Goal: Contribute content: Add original content to the website for others to see

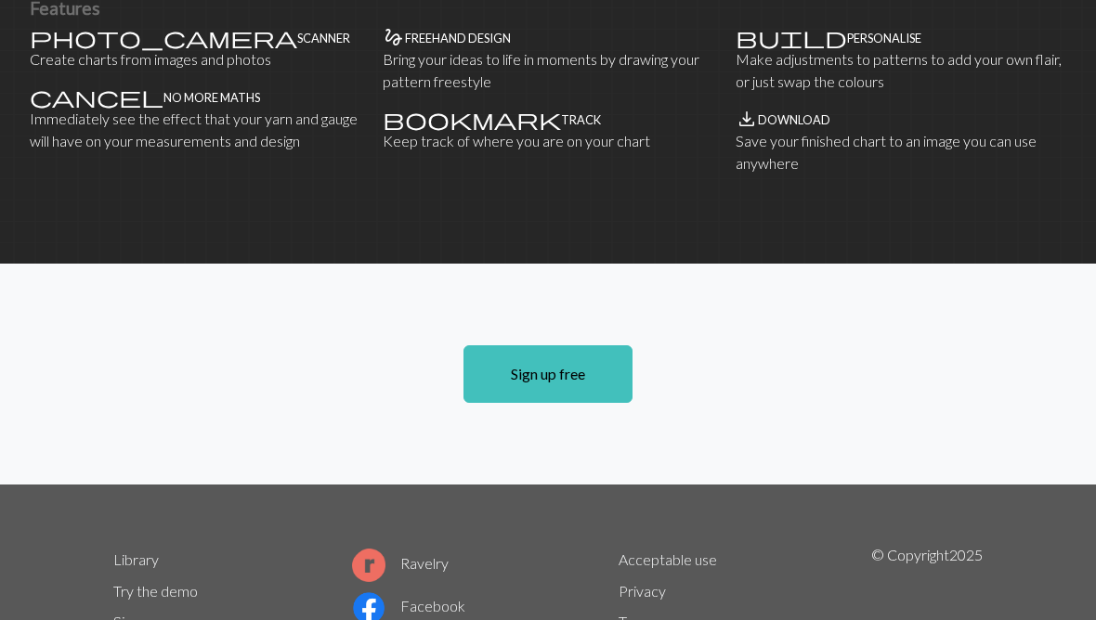
click at [564, 380] on link "Sign up free" at bounding box center [547, 375] width 169 height 58
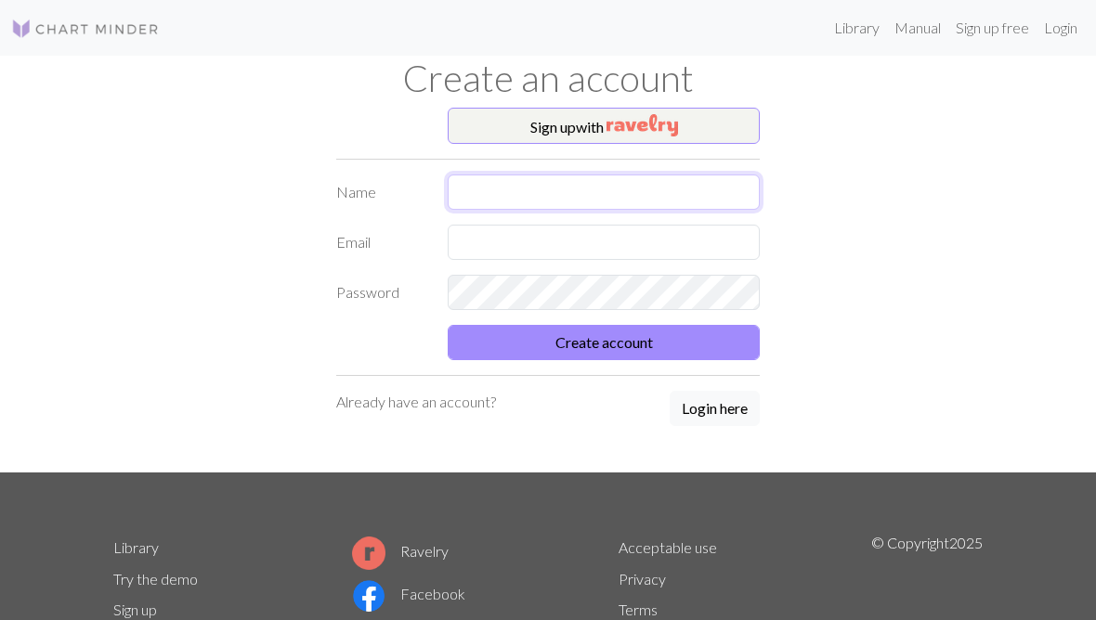
click at [493, 196] on input "text" at bounding box center [604, 192] width 312 height 35
type input "[PERSON_NAME]"
click at [470, 245] on input "text" at bounding box center [604, 242] width 312 height 35
type input "J"
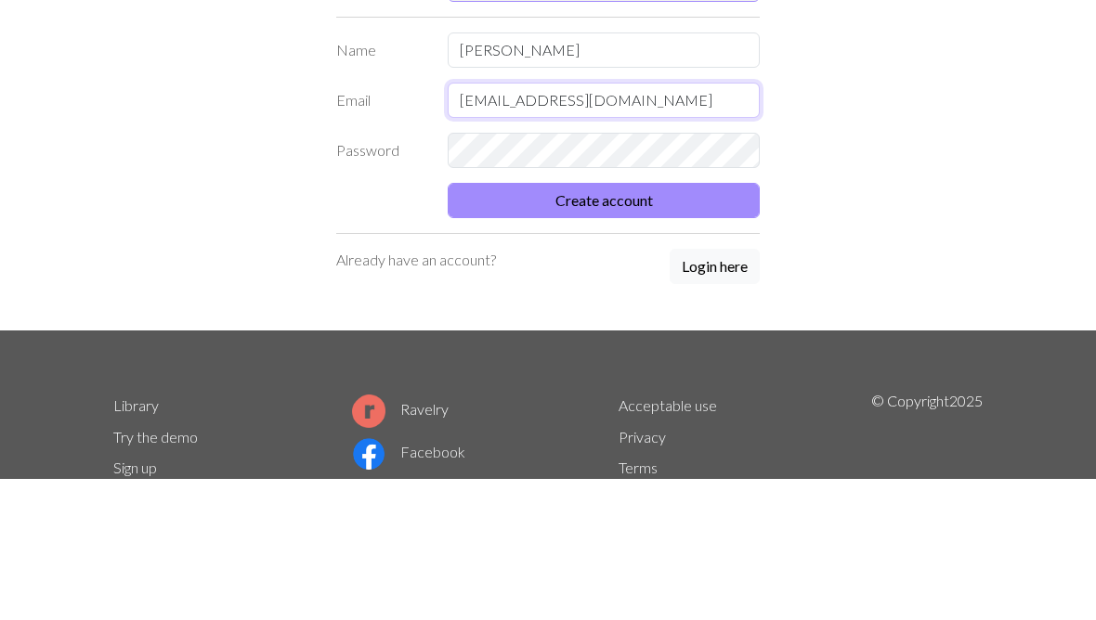
type input "[EMAIL_ADDRESS][DOMAIN_NAME]"
click at [600, 325] on button "Create account" at bounding box center [604, 342] width 312 height 35
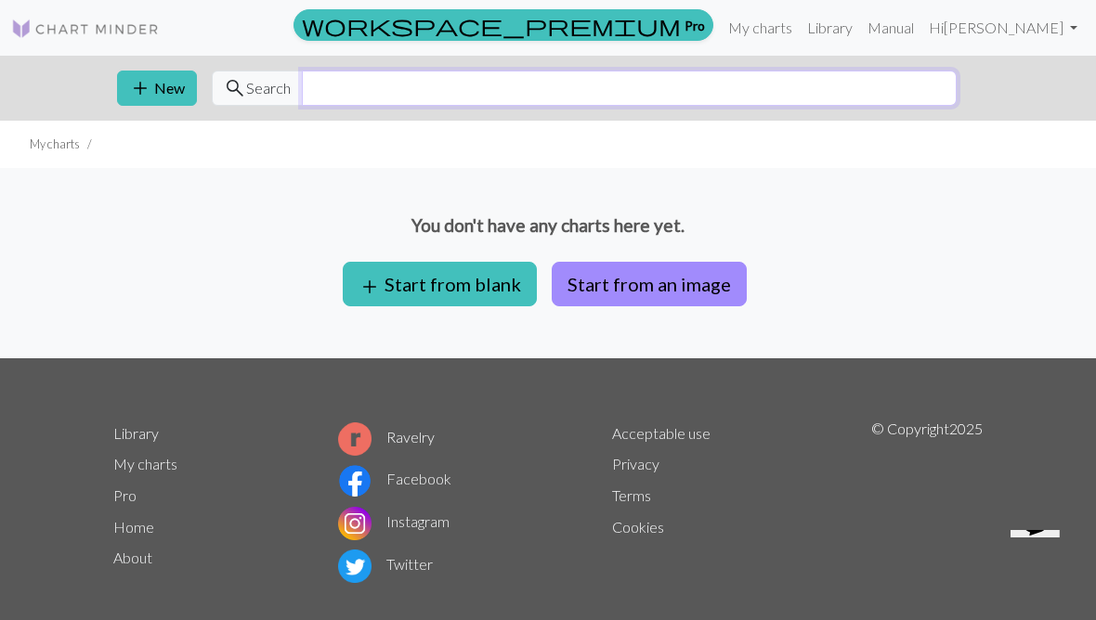
click at [336, 98] on input "text" at bounding box center [629, 88] width 655 height 35
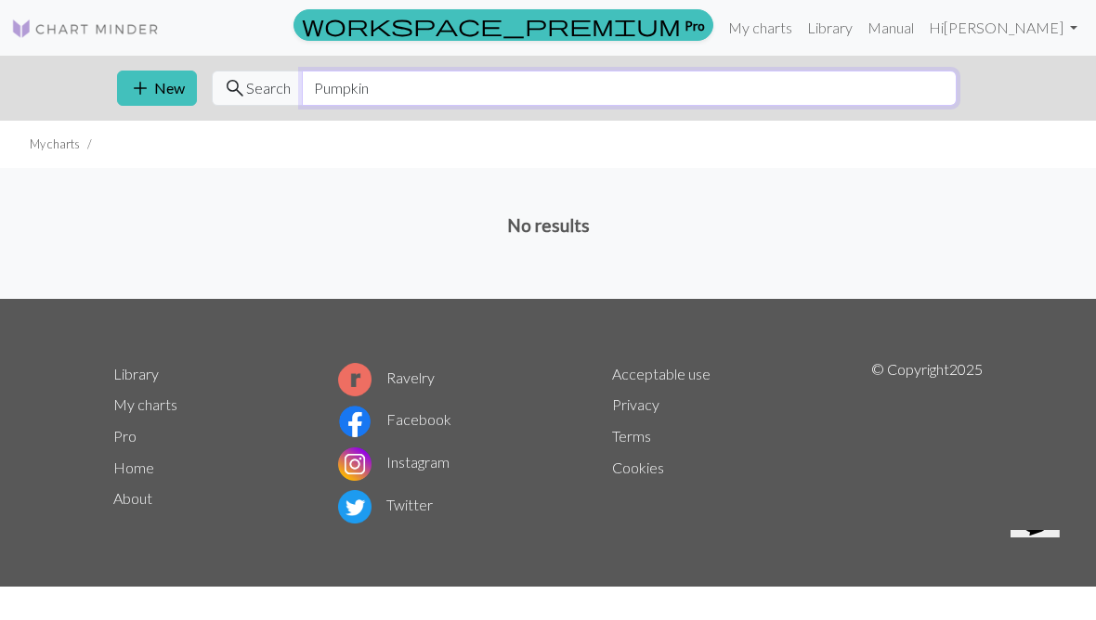
type input "Pumpkin"
click at [860, 39] on link "Library" at bounding box center [830, 27] width 60 height 37
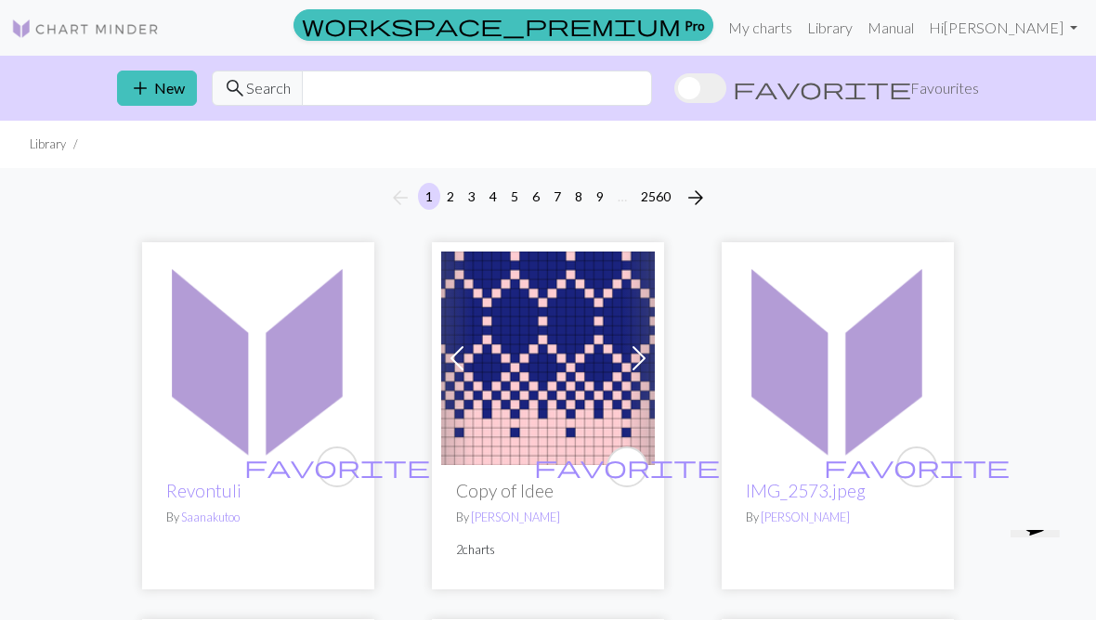
click at [800, 25] on link "My charts" at bounding box center [760, 27] width 79 height 37
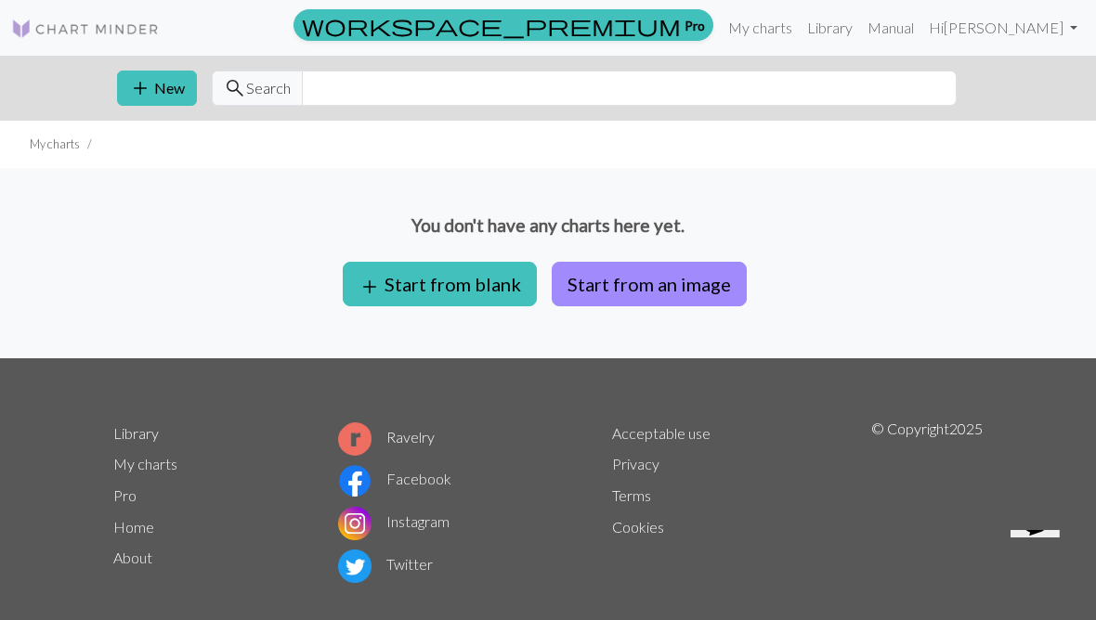
click at [451, 288] on button "add Start from blank" at bounding box center [440, 284] width 194 height 45
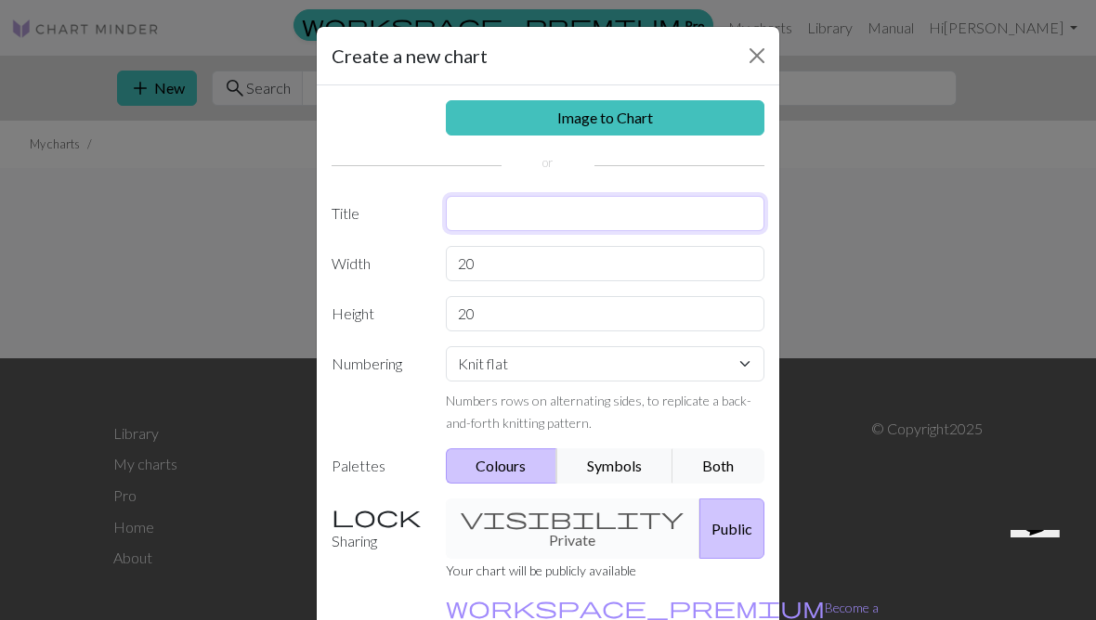
click at [464, 223] on input "text" at bounding box center [605, 213] width 319 height 35
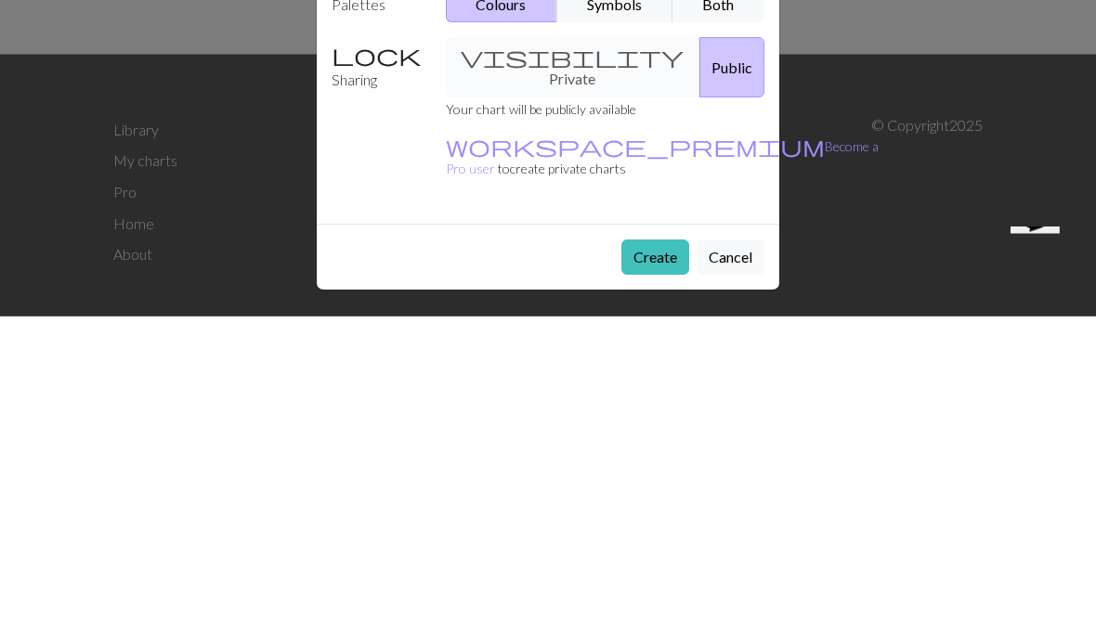
scroll to position [25, 0]
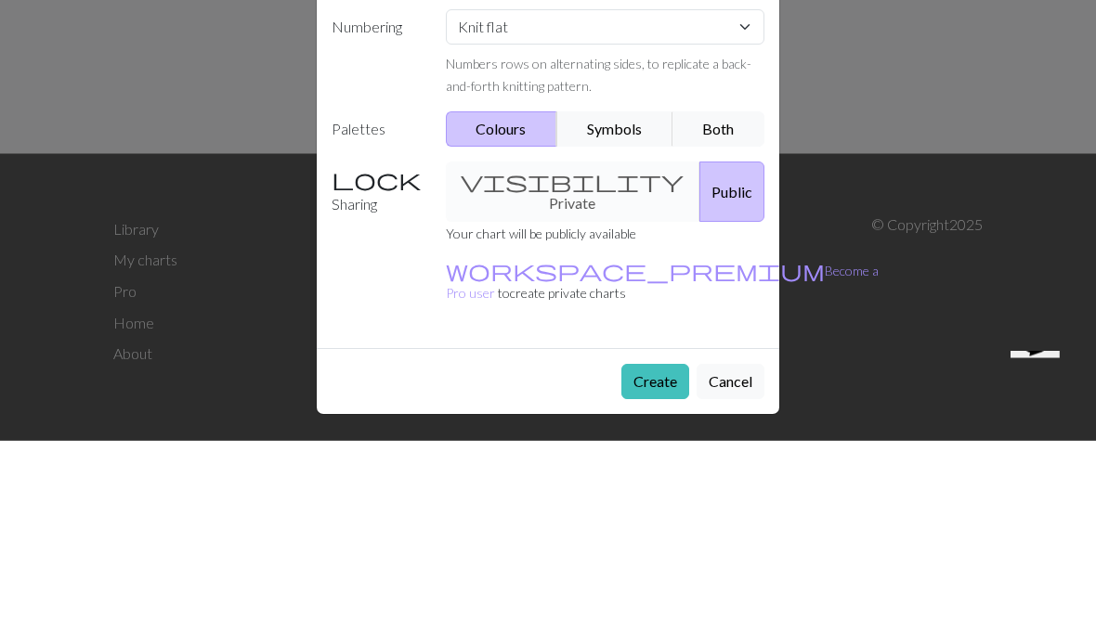
type input "Pumpkin"
click at [741, 342] on button "Public" at bounding box center [731, 372] width 65 height 60
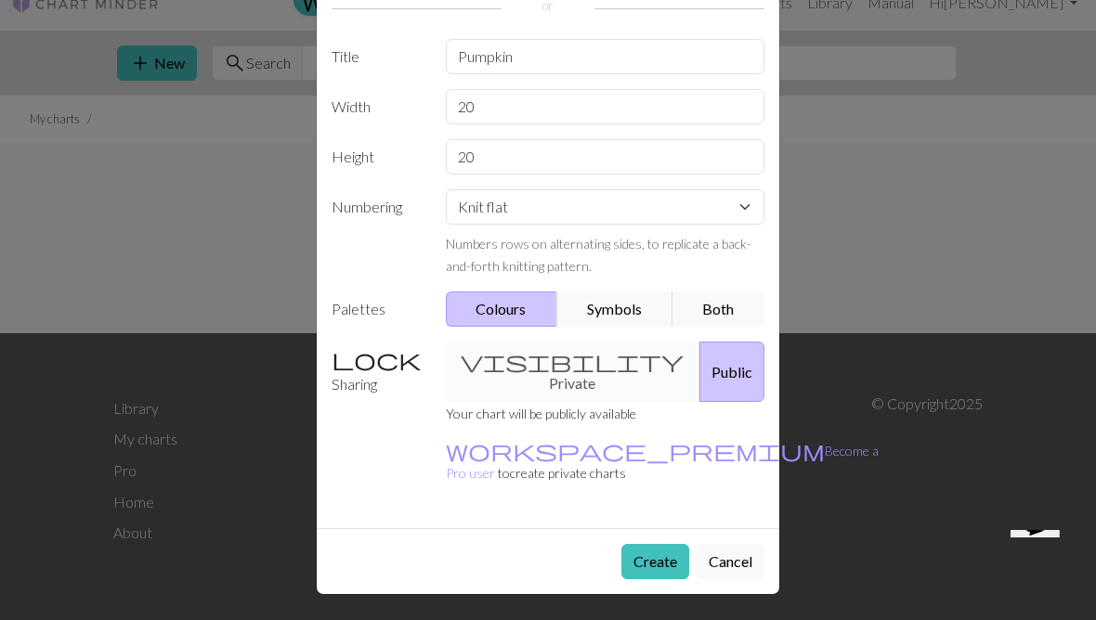
click at [744, 368] on button "Public" at bounding box center [731, 372] width 65 height 60
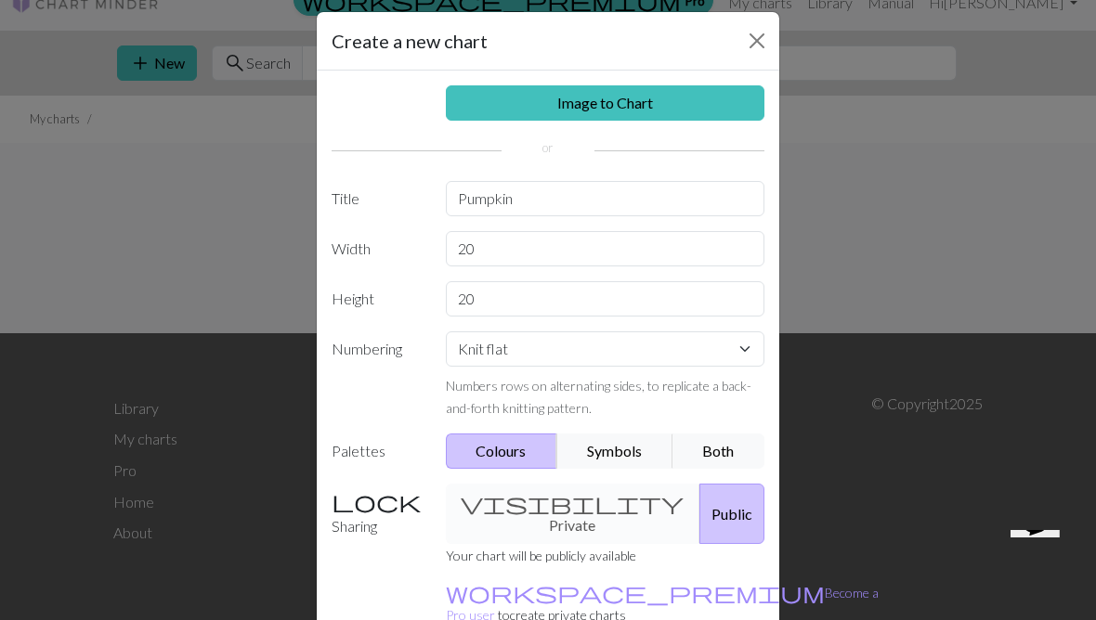
scroll to position [14, 0]
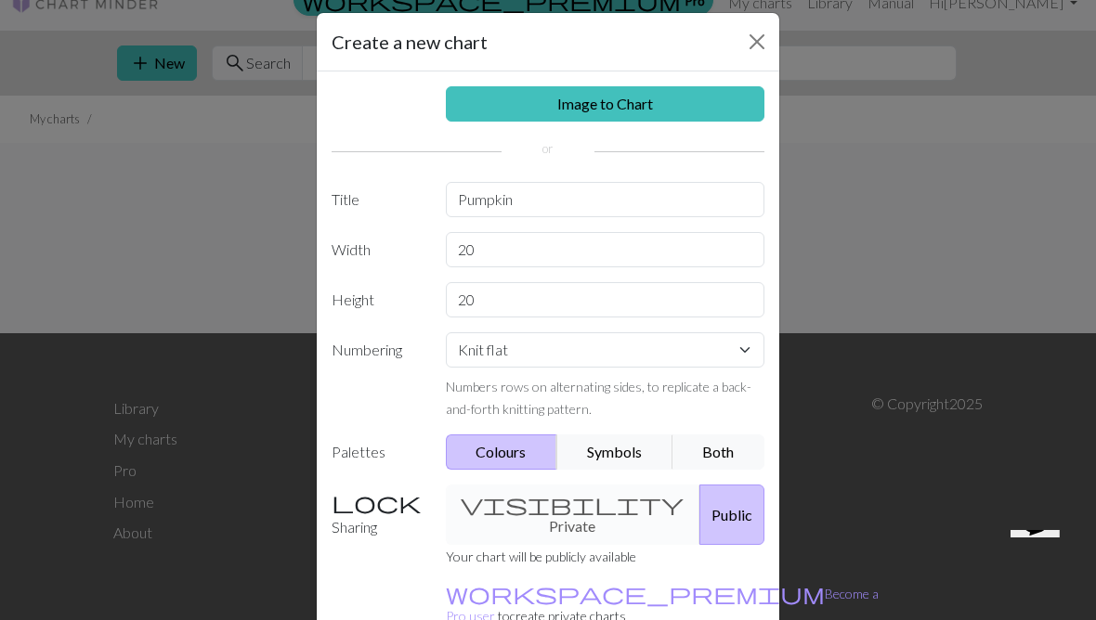
click at [619, 461] on button "Symbols" at bounding box center [614, 452] width 117 height 35
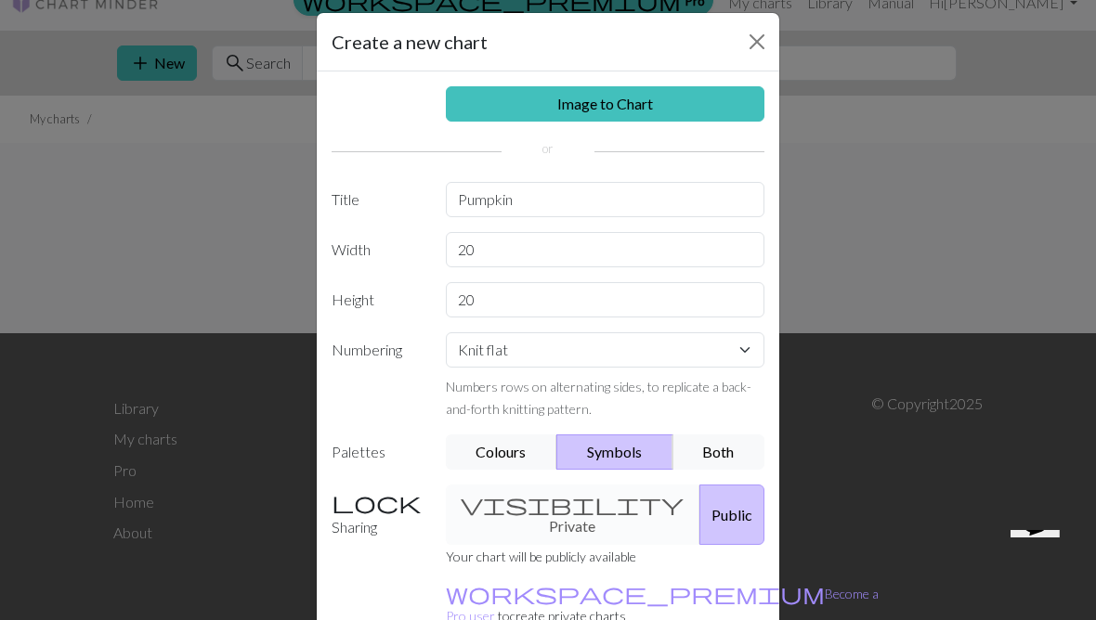
click at [722, 467] on button "Both" at bounding box center [718, 452] width 93 height 35
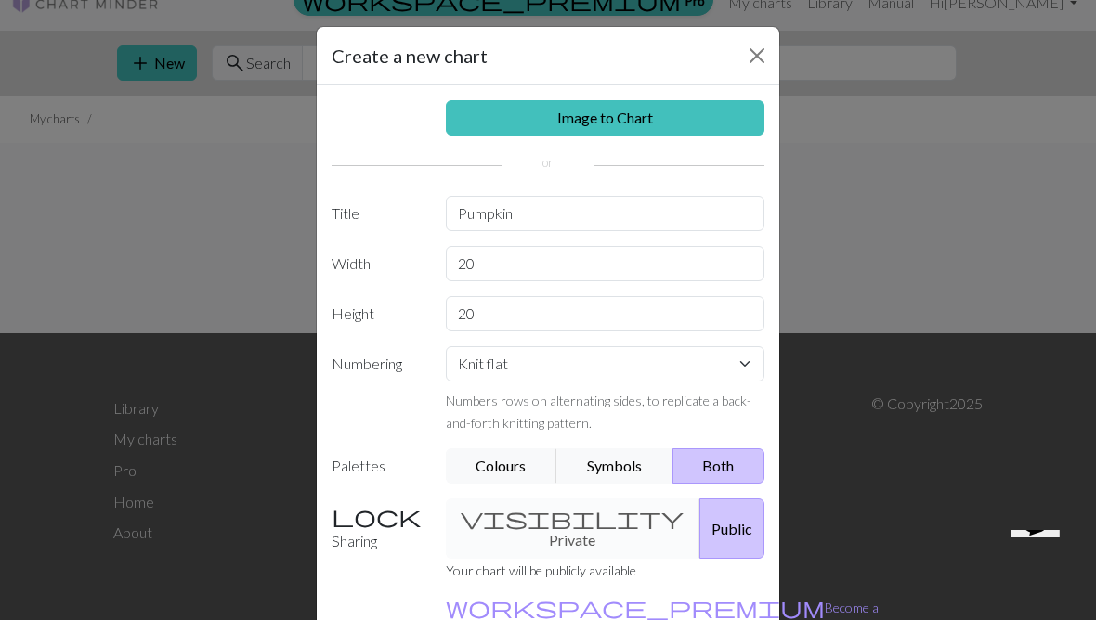
scroll to position [0, 0]
click at [586, 541] on div "visibility Private Public" at bounding box center [606, 529] width 342 height 60
click at [586, 543] on div "visibility Private Public" at bounding box center [606, 529] width 342 height 60
click at [735, 520] on button "Public" at bounding box center [731, 529] width 65 height 60
click at [715, 476] on button "Both" at bounding box center [718, 466] width 93 height 35
